Goal: Navigation & Orientation: Find specific page/section

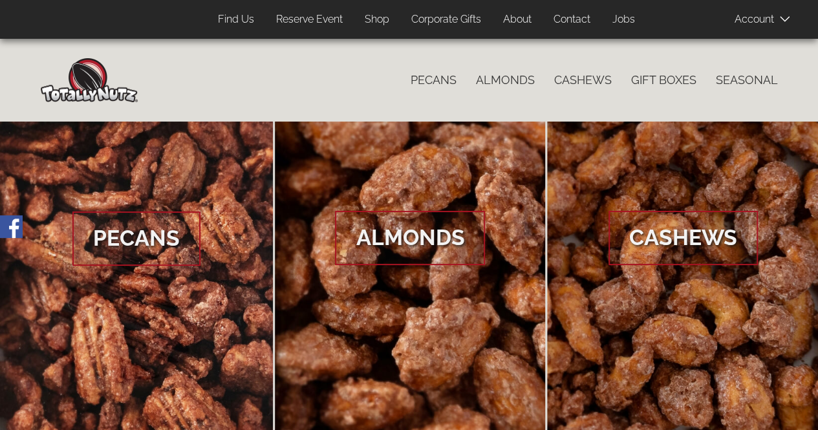
click at [510, 19] on link "About" at bounding box center [517, 19] width 48 height 25
click at [522, 16] on link "About" at bounding box center [517, 19] width 48 height 25
